Goal: Information Seeking & Learning: Find specific fact

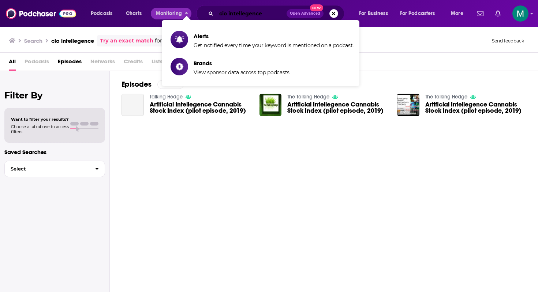
click at [238, 18] on input "cio intellegence" at bounding box center [251, 14] width 70 height 12
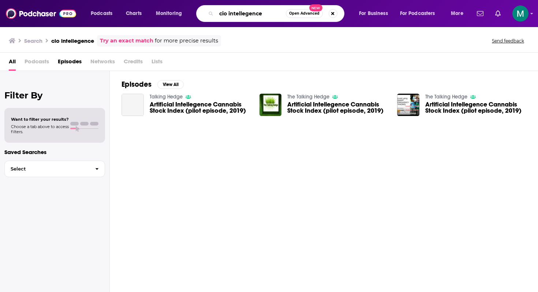
click at [238, 18] on input "cio intellegence" at bounding box center [251, 14] width 70 height 12
type input "marketing meetup podcast"
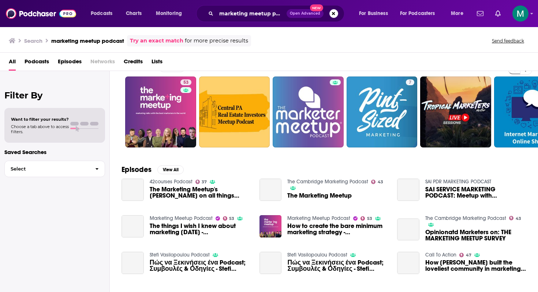
scroll to position [18, 0]
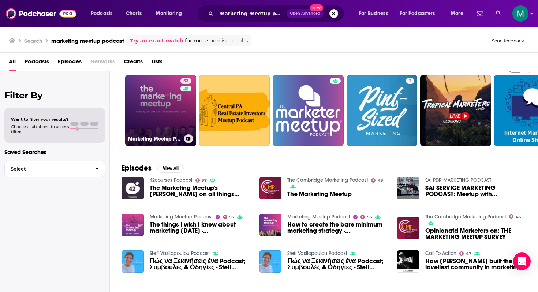
click at [162, 101] on link "53 Marketing Meetup Podcast" at bounding box center [160, 110] width 71 height 71
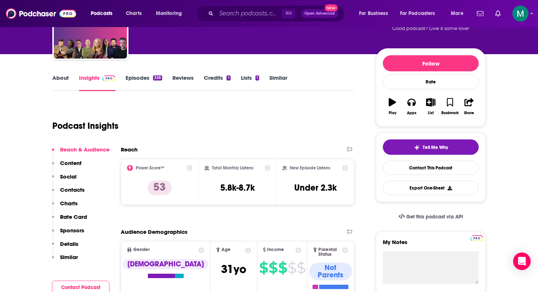
scroll to position [67, 0]
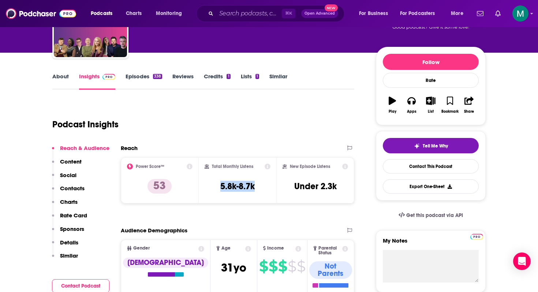
drag, startPoint x: 263, startPoint y: 188, endPoint x: 210, endPoint y: 186, distance: 53.1
click at [210, 186] on div "Total Monthly Listens 5.8k-8.7k" at bounding box center [238, 181] width 66 height 34
copy h3 "5.8k-8.7k"
